Goal: Ask a question

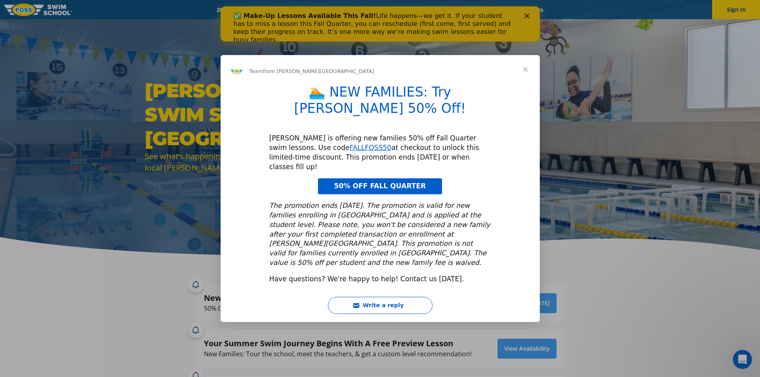
drag, startPoint x: 295, startPoint y: 150, endPoint x: 519, endPoint y: 116, distance: 226.2
click at [519, 116] on div "🏊 NEW FAMILIES: Try FOSS 50% Off! FOSS is offering new families 50% off Fall Qu…" at bounding box center [379, 187] width 319 height 206
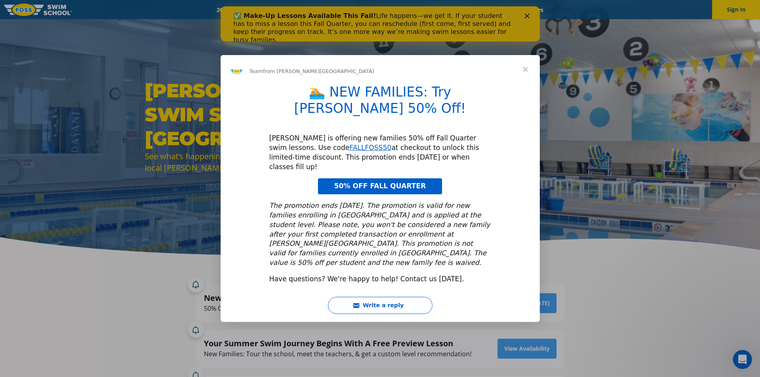
click at [527, 84] on span "Close" at bounding box center [525, 69] width 29 height 29
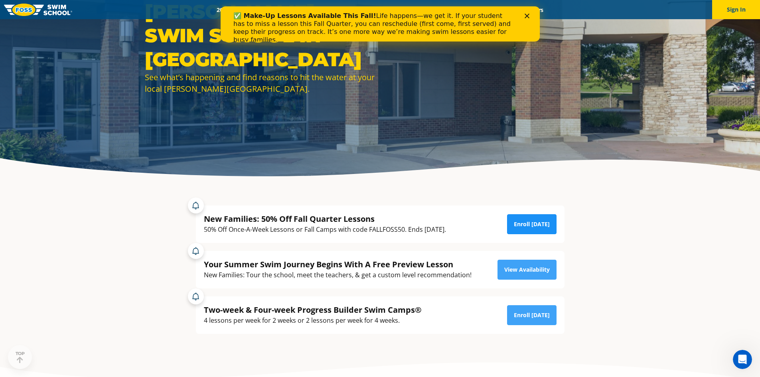
scroll to position [80, 0]
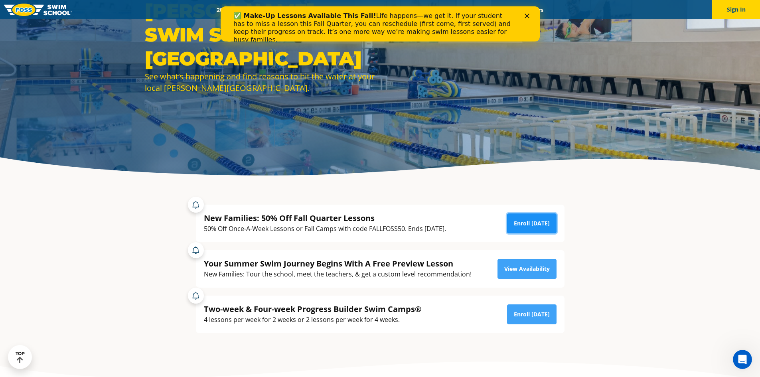
click at [535, 225] on link "Enroll Today" at bounding box center [531, 223] width 49 height 20
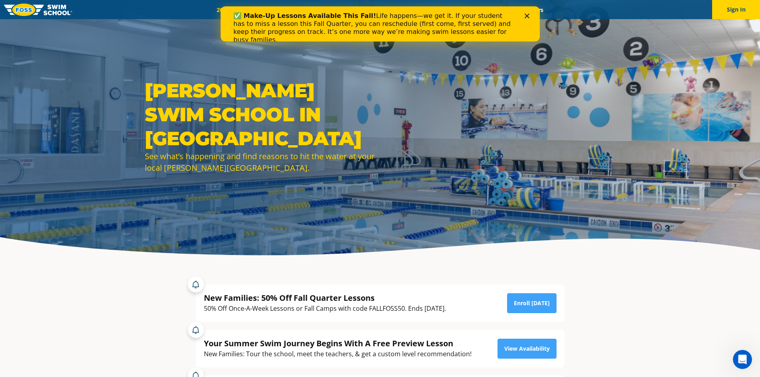
click at [261, 10] on div "✅ Make-Up Lessons Available This Fall! Life happens—we get it. If your student …" at bounding box center [376, 28] width 287 height 37
drag, startPoint x: 488, startPoint y: 14, endPoint x: 261, endPoint y: 10, distance: 227.3
click at [261, 10] on div "✅ Make-Up Lessons Available This Fall! Life happens—we get it. If your student …" at bounding box center [376, 28] width 287 height 37
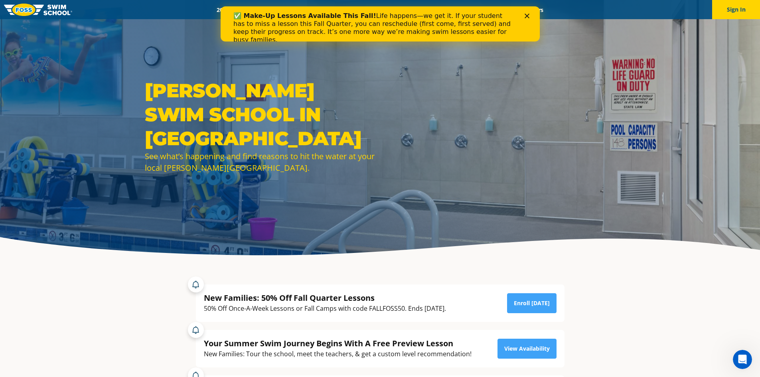
click at [387, 35] on div "✅ Make-Up Lessons Available This Fall! Life happens—we get it. If your student …" at bounding box center [373, 28] width 281 height 32
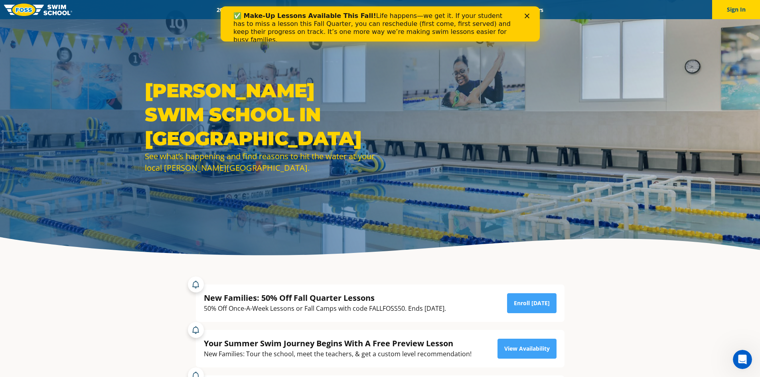
click at [528, 18] on polygon "Close" at bounding box center [526, 16] width 5 height 5
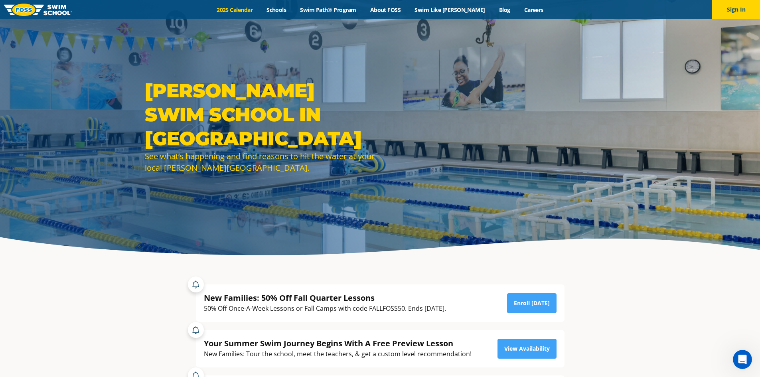
click at [250, 12] on link "2025 Calendar" at bounding box center [235, 10] width 50 height 8
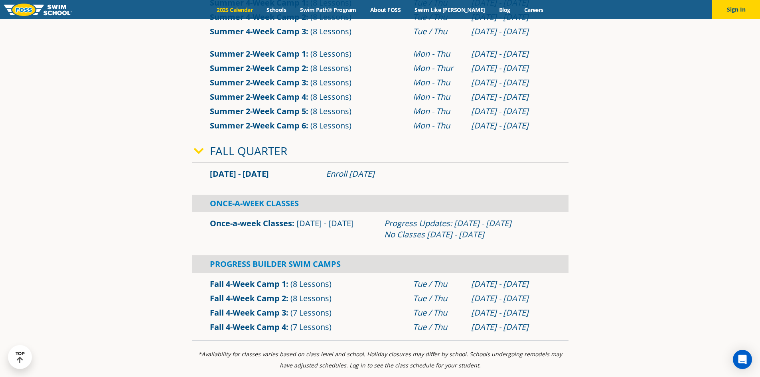
scroll to position [478, 0]
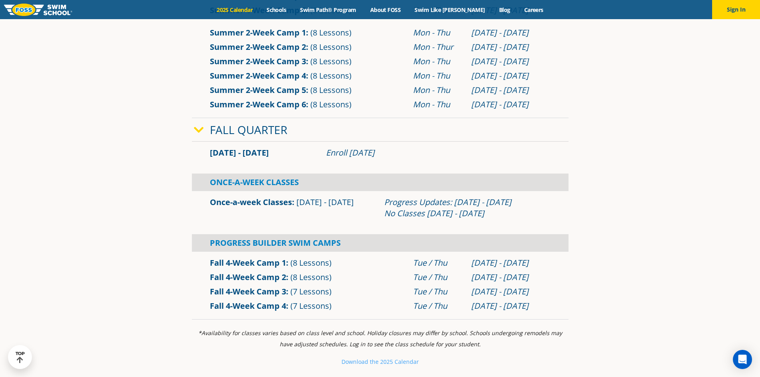
click at [258, 259] on link "Fall 4-Week Camp 1" at bounding box center [248, 262] width 76 height 11
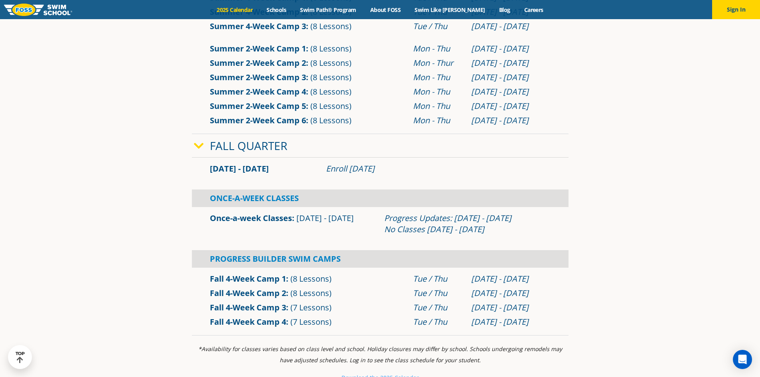
scroll to position [399, 0]
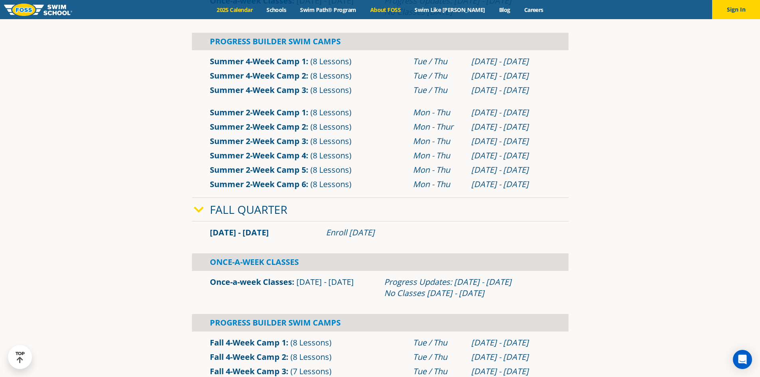
click at [405, 7] on link "About FOSS" at bounding box center [385, 10] width 45 height 8
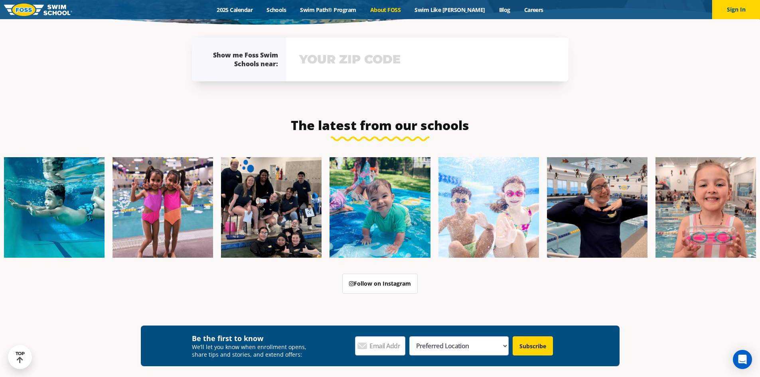
scroll to position [1909, 0]
click at [743, 358] on icon "Open Intercom Messenger" at bounding box center [741, 359] width 9 height 10
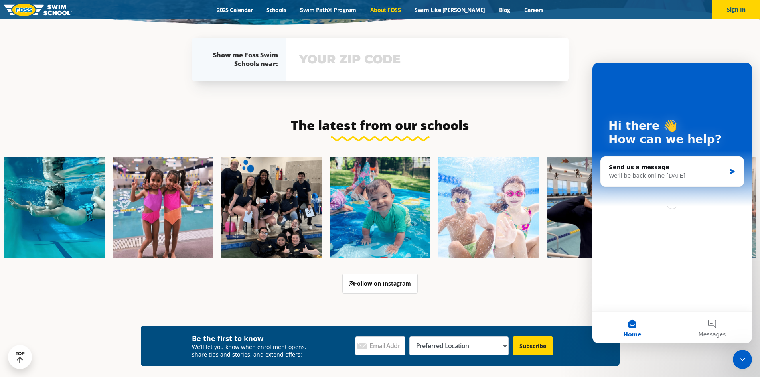
scroll to position [0, 0]
click at [677, 168] on div "Send us a message" at bounding box center [666, 167] width 117 height 8
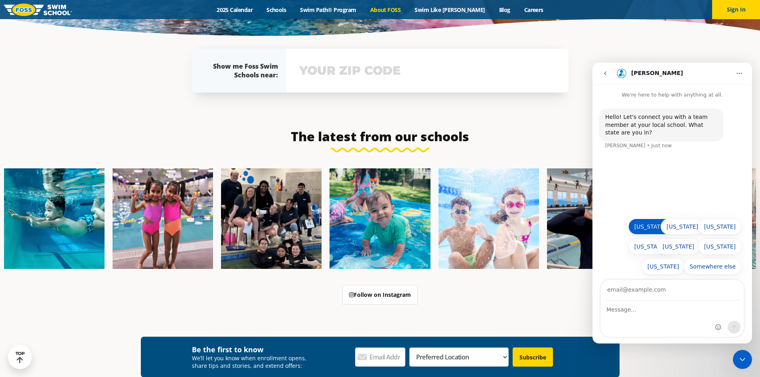
scroll to position [1898, 0]
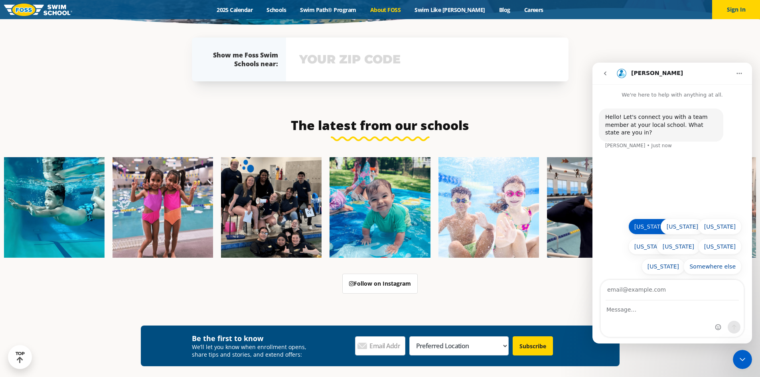
click at [651, 226] on button "[US_STATE]" at bounding box center [649, 227] width 43 height 16
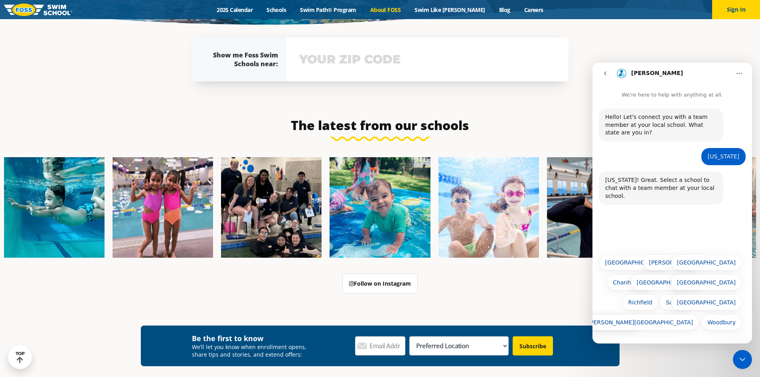
click at [629, 322] on button "St. [PERSON_NAME]" at bounding box center [609, 322] width 68 height 16
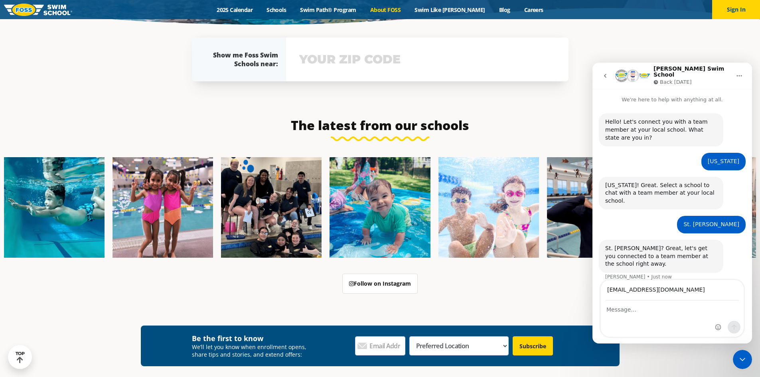
type input "[EMAIL_ADDRESS][DOMAIN_NAME]"
click at [720, 309] on div "Intercom messenger" at bounding box center [727, 308] width 31 height 57
drag, startPoint x: 717, startPoint y: 309, endPoint x: 707, endPoint y: 310, distance: 9.2
click at [707, 310] on div "I have a [DEMOGRAPHIC_DATA] who is new to swimming. What are the classes you ha…" at bounding box center [671, 319] width 143 height 36
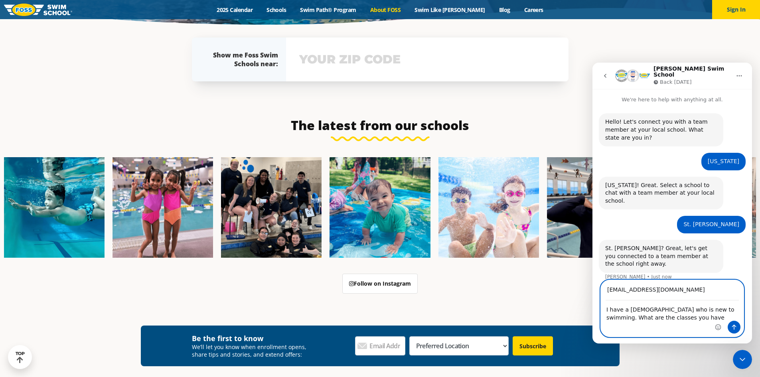
drag, startPoint x: 675, startPoint y: 318, endPoint x: 592, endPoint y: 313, distance: 83.5
click at [592, 313] on div "[EMAIL_ADDRESS][DOMAIN_NAME] I have a [DEMOGRAPHIC_DATA] who is new to swimming…" at bounding box center [671, 308] width 159 height 57
click at [665, 319] on textarea "I have a [DEMOGRAPHIC_DATA] who is new to swimming. What are the classes you ha…" at bounding box center [671, 312] width 143 height 22
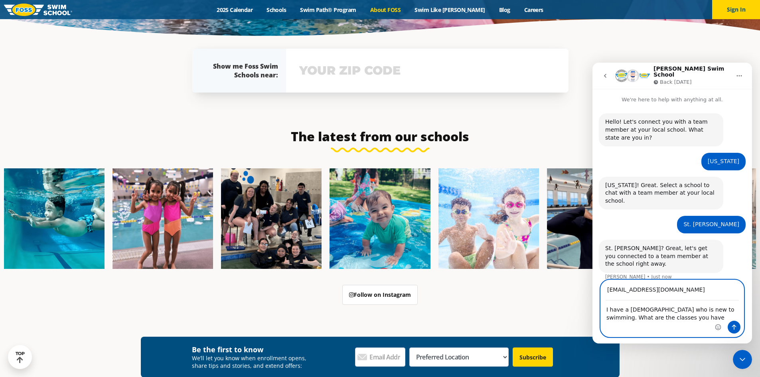
scroll to position [1909, 0]
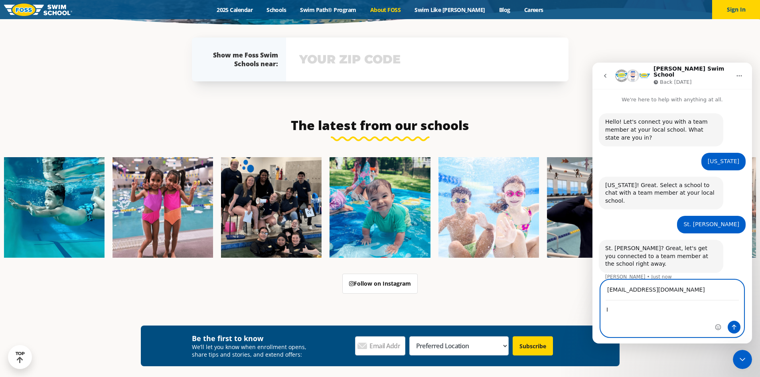
type textarea "I"
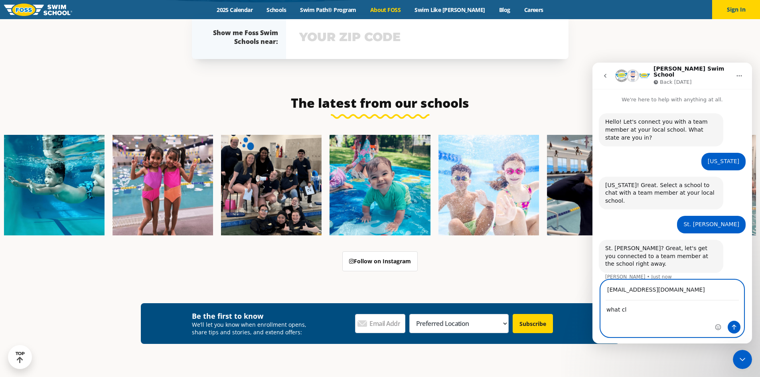
scroll to position [1886, 0]
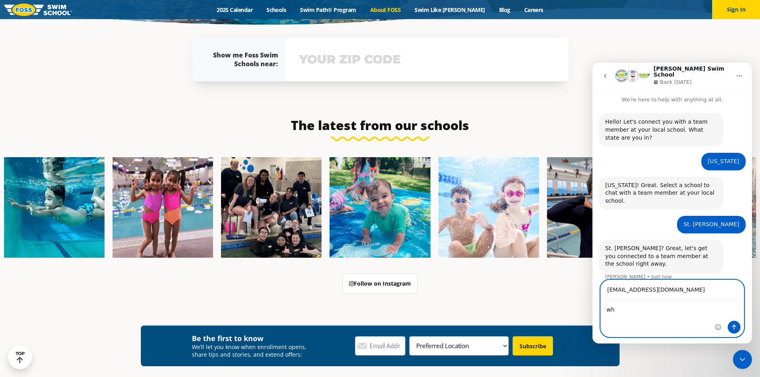
type textarea "w"
type textarea "D"
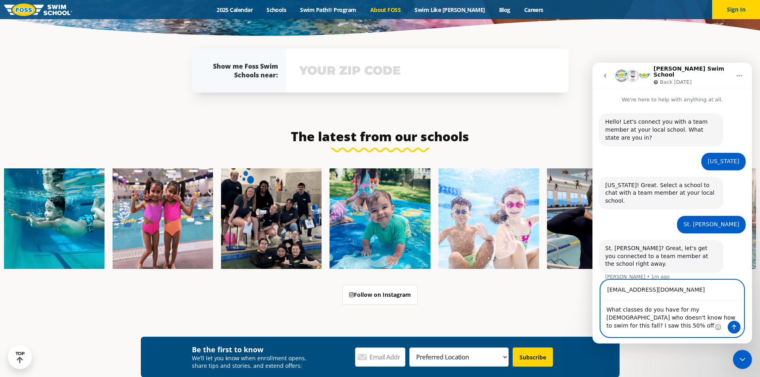
scroll to position [1909, 0]
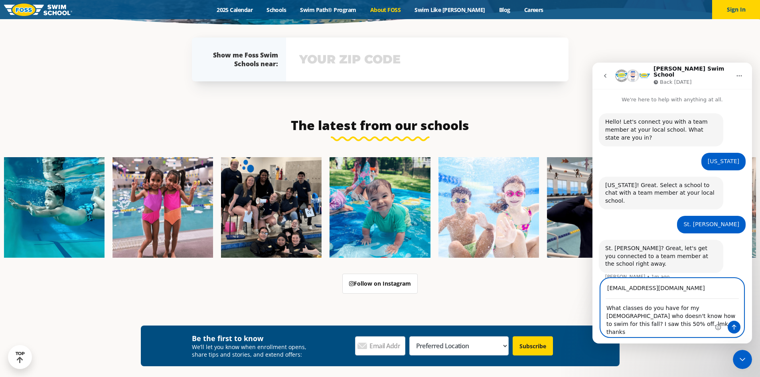
type textarea "What classes do you have for my [DEMOGRAPHIC_DATA] who doesn't know how to swim…"
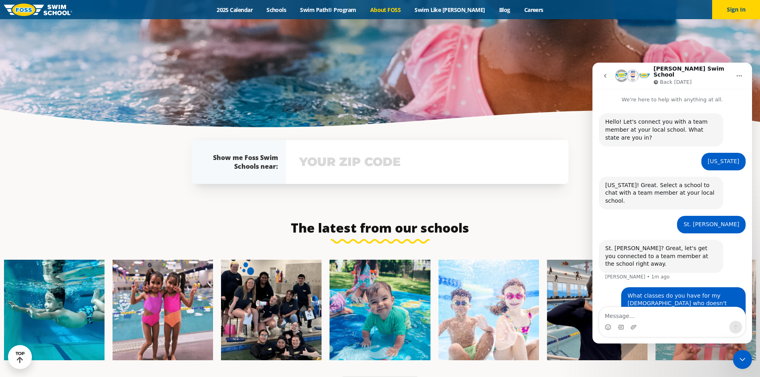
scroll to position [1778, 0]
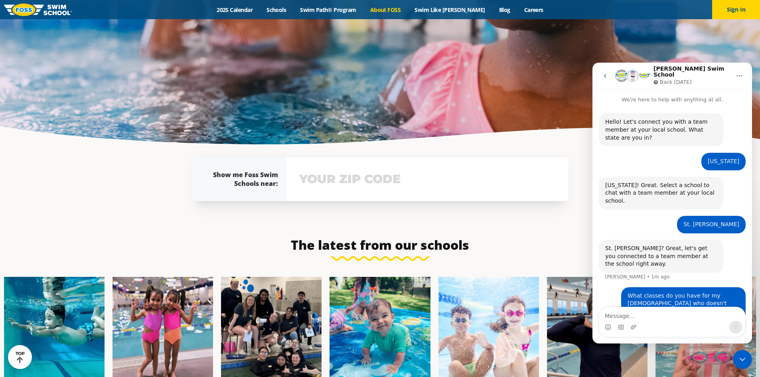
drag, startPoint x: 688, startPoint y: 313, endPoint x: 707, endPoint y: 330, distance: 25.4
click at [691, 316] on textarea "Message…" at bounding box center [672, 314] width 146 height 14
type textarea "email me at [EMAIL_ADDRESS][DOMAIN_NAME] ty"
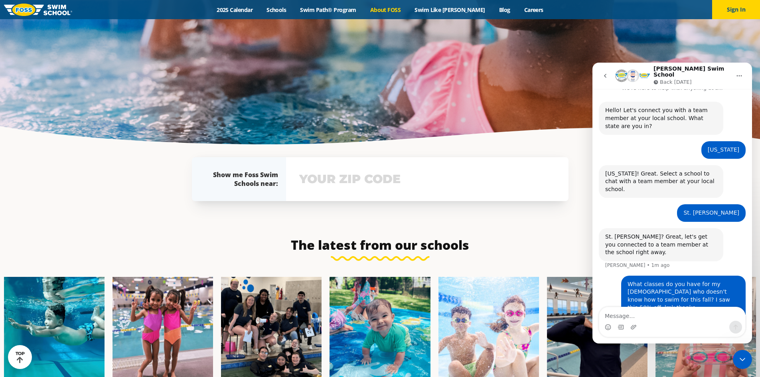
click at [736, 73] on icon "Home" at bounding box center [739, 76] width 6 height 6
